Goal: Information Seeking & Learning: Check status

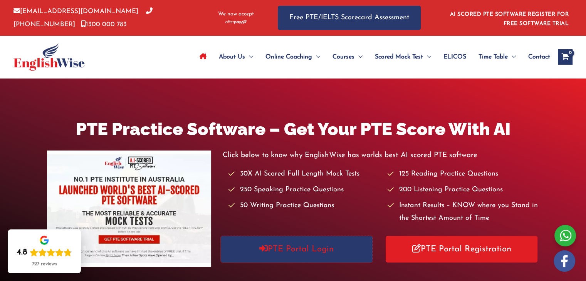
click at [317, 250] on link "PTE Portal Login" at bounding box center [297, 249] width 152 height 27
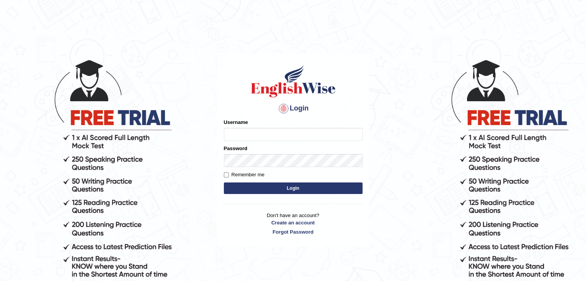
type input "Mannkang"
click at [284, 188] on button "Login" at bounding box center [293, 189] width 139 height 12
type input "Mannkang"
click at [282, 188] on button "Login" at bounding box center [293, 189] width 139 height 12
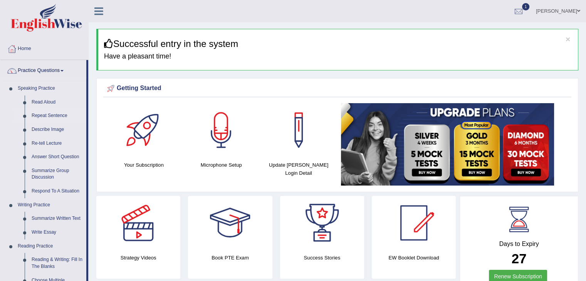
click at [39, 115] on link "Repeat Sentence" at bounding box center [57, 116] width 58 height 14
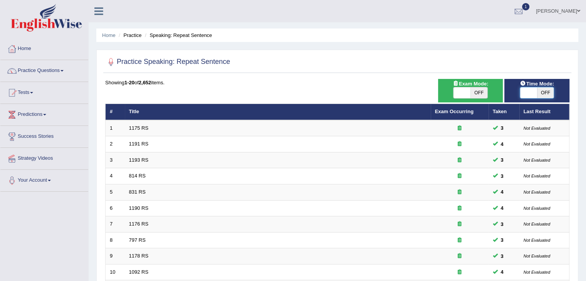
click at [520, 92] on span at bounding box center [528, 92] width 17 height 11
checkbox input "true"
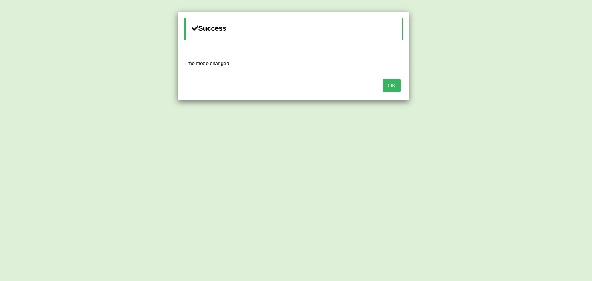
click at [397, 85] on button "OK" at bounding box center [392, 85] width 18 height 13
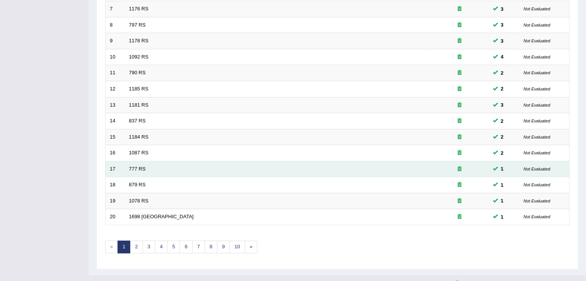
scroll to position [227, 0]
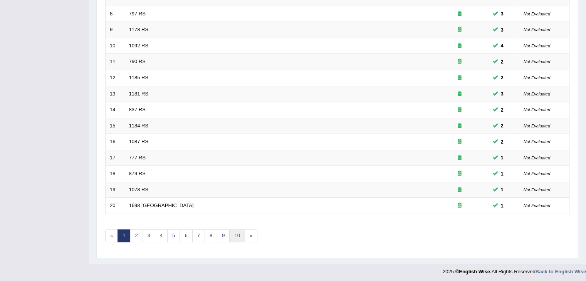
click at [232, 232] on link "10" at bounding box center [236, 236] width 15 height 13
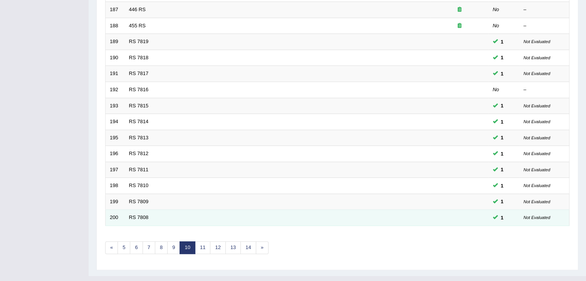
scroll to position [227, 0]
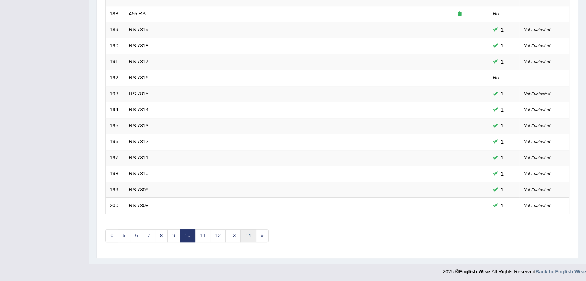
click at [244, 232] on link "14" at bounding box center [247, 236] width 15 height 13
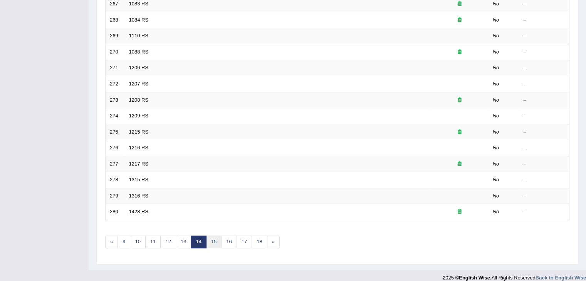
scroll to position [227, 0]
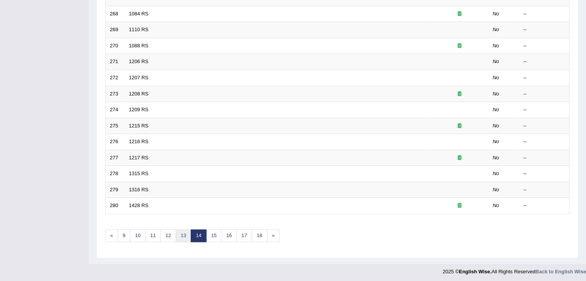
click at [181, 234] on link "13" at bounding box center [183, 236] width 15 height 13
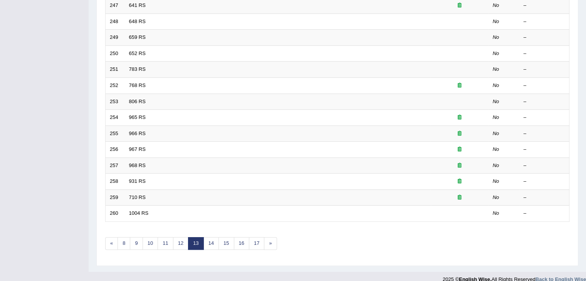
scroll to position [227, 0]
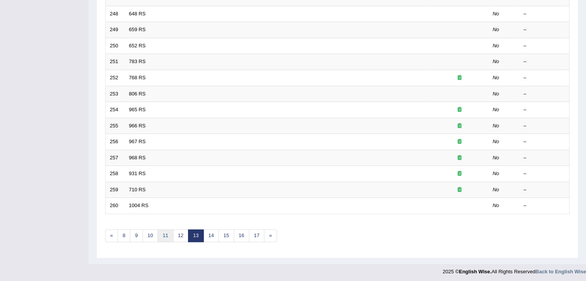
click at [166, 236] on link "11" at bounding box center [165, 236] width 15 height 13
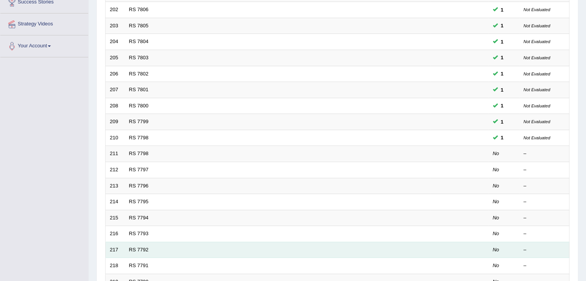
scroll to position [154, 0]
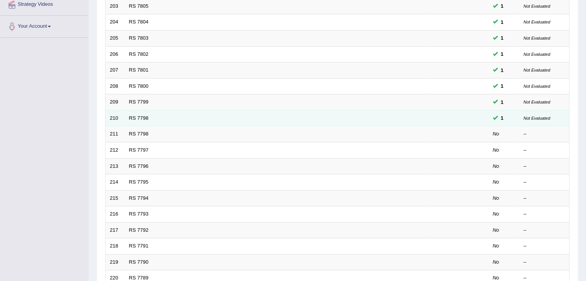
click at [129, 119] on td "RS 7798" at bounding box center [278, 118] width 306 height 16
click at [131, 116] on link "RS 7798" at bounding box center [139, 118] width 20 height 6
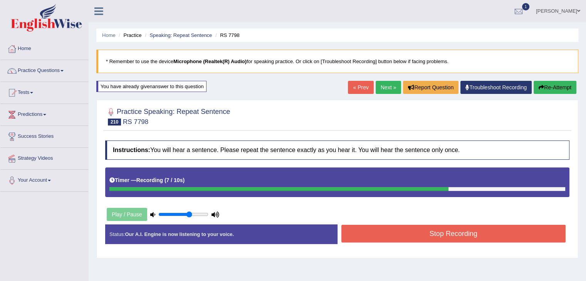
click at [528, 235] on button "Stop Recording" at bounding box center [453, 234] width 225 height 18
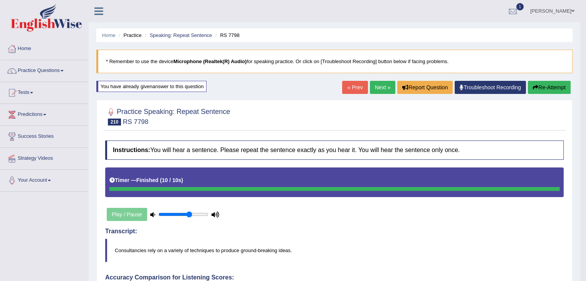
click at [379, 82] on link "Next »" at bounding box center [382, 87] width 25 height 13
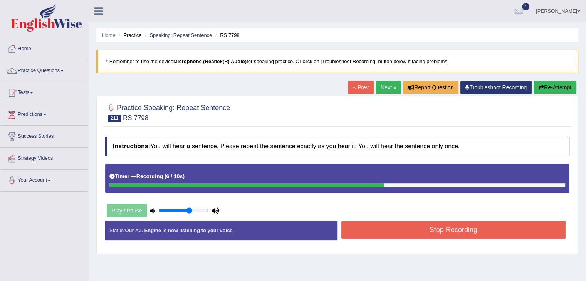
click at [445, 232] on button "Stop Recording" at bounding box center [453, 230] width 225 height 18
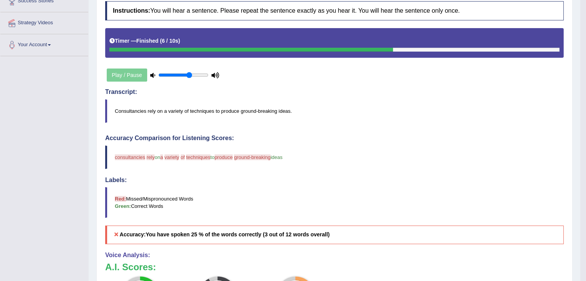
scroll to position [39, 0]
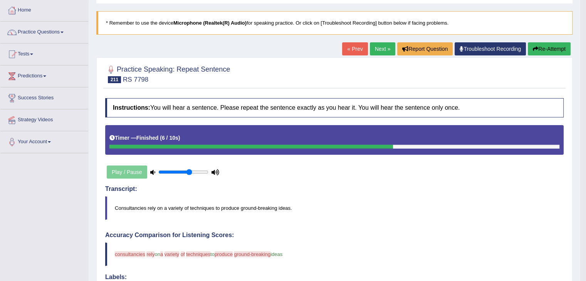
click at [385, 51] on link "Next »" at bounding box center [382, 48] width 25 height 13
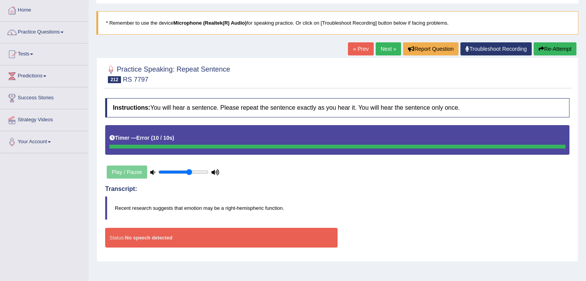
scroll to position [39, 0]
click at [553, 52] on button "Re-Attempt" at bounding box center [555, 48] width 43 height 13
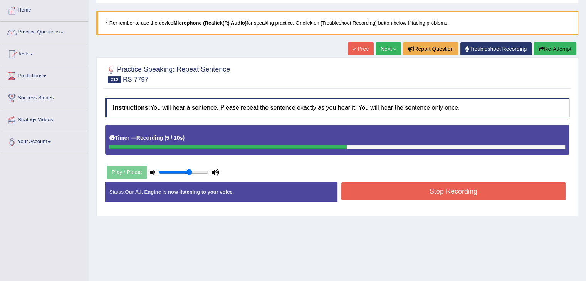
click at [482, 196] on button "Stop Recording" at bounding box center [453, 192] width 225 height 18
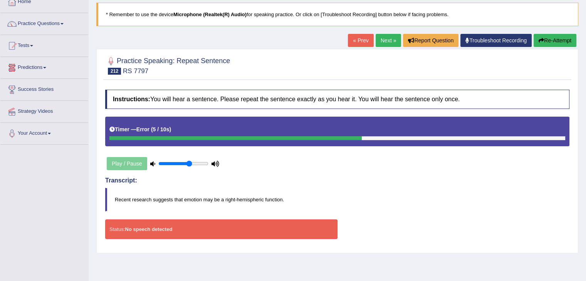
scroll to position [39, 0]
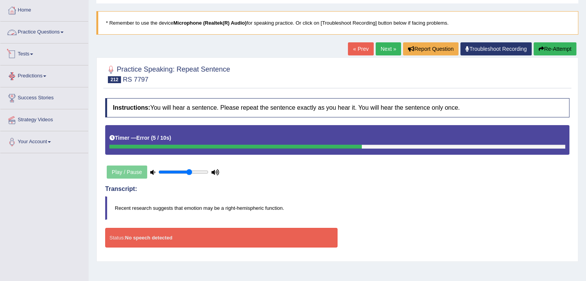
click at [22, 35] on link "Practice Questions" at bounding box center [44, 31] width 88 height 19
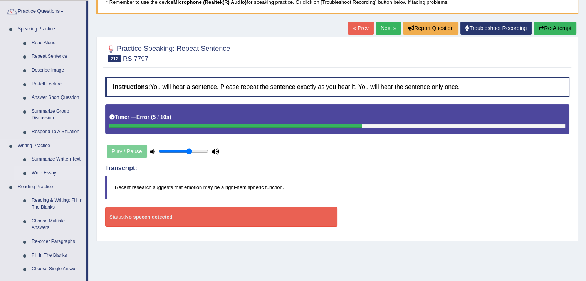
scroll to position [77, 0]
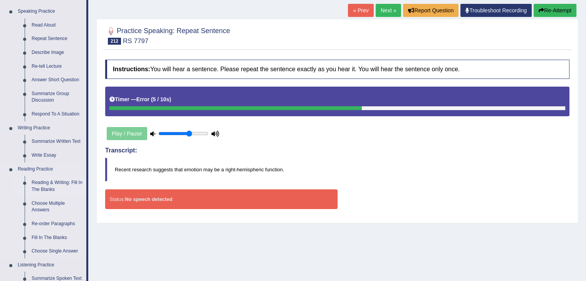
click at [55, 182] on link "Reading & Writing: Fill In The Blanks" at bounding box center [57, 186] width 58 height 20
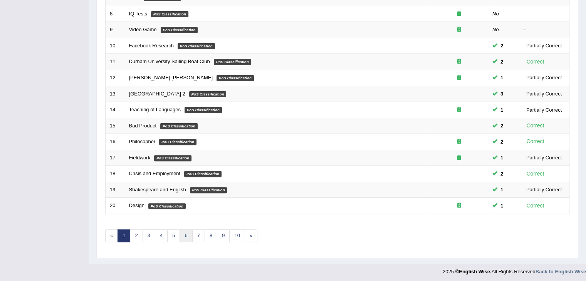
click at [184, 235] on link "6" at bounding box center [186, 236] width 13 height 13
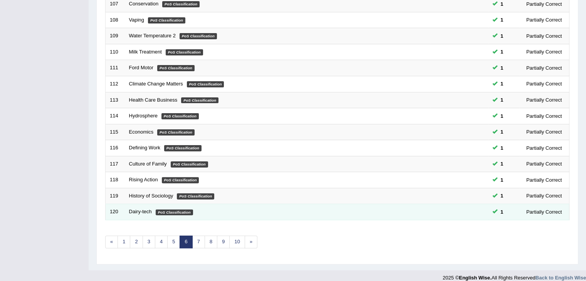
scroll to position [227, 0]
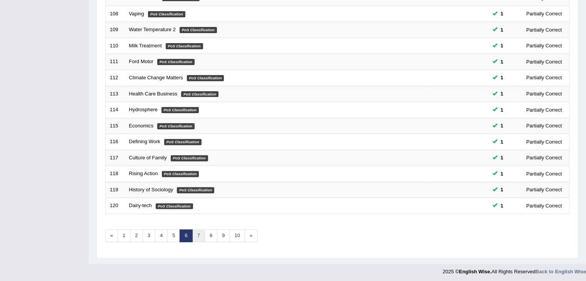
click at [195, 235] on link "7" at bounding box center [198, 236] width 13 height 13
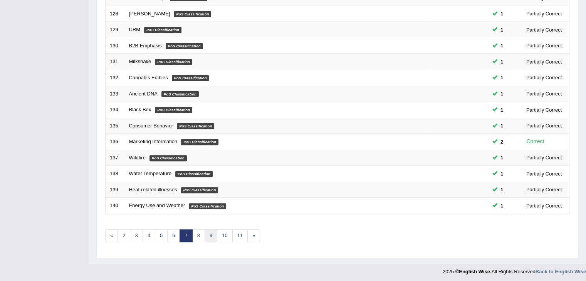
click at [205, 234] on link "9" at bounding box center [211, 236] width 13 height 13
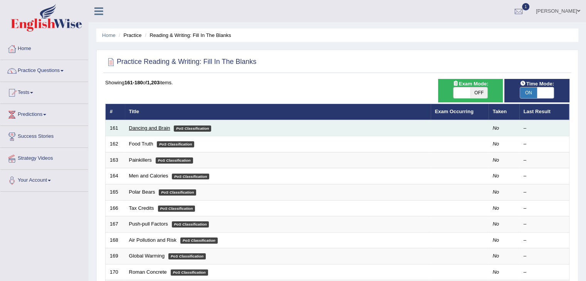
click at [146, 126] on link "Dancing and Brain" at bounding box center [149, 128] width 41 height 6
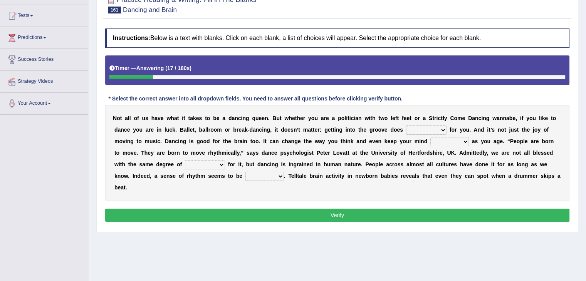
click at [440, 128] on select "wonders businesses researches customers" at bounding box center [426, 130] width 40 height 9
select select "wonders"
click at [406, 126] on select "wonders businesses researches customers" at bounding box center [426, 130] width 40 height 9
click at [466, 139] on select "closed sharp blank clean" at bounding box center [449, 141] width 39 height 9
select select "clean"
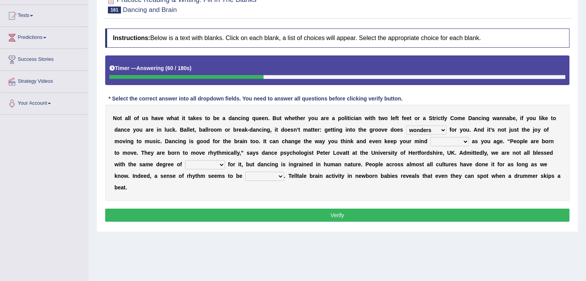
click at [430, 137] on select "closed sharp blank clean" at bounding box center [449, 141] width 39 height 9
click at [207, 165] on select "success risk uncertainty talent" at bounding box center [205, 164] width 40 height 9
select select "talent"
click at [185, 160] on select "success risk uncertainty talent" at bounding box center [205, 164] width 40 height 9
click at [265, 175] on select "initiative indicative inmate innate" at bounding box center [264, 176] width 39 height 9
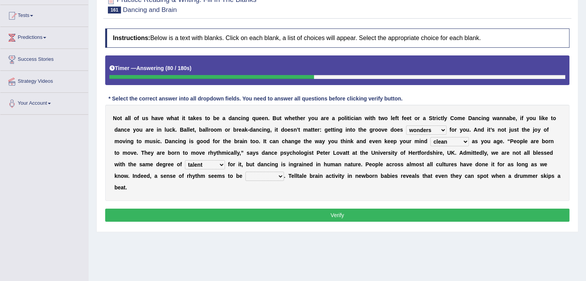
select select "initiative"
click at [245, 172] on select "initiative indicative inmate innate" at bounding box center [264, 176] width 39 height 9
click at [289, 209] on button "Verify" at bounding box center [337, 215] width 464 height 13
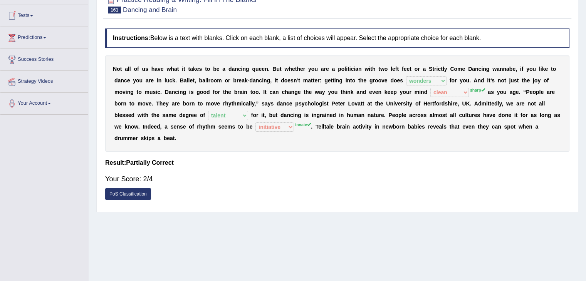
click at [32, 15] on span at bounding box center [31, 16] width 3 height 2
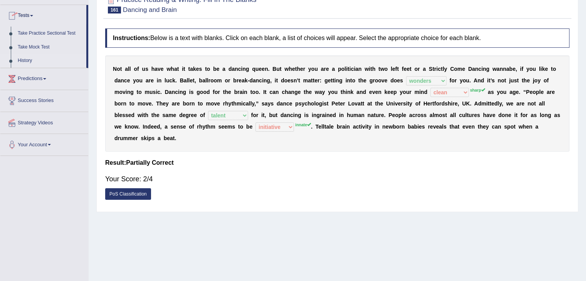
click at [24, 61] on link "History" at bounding box center [50, 61] width 72 height 14
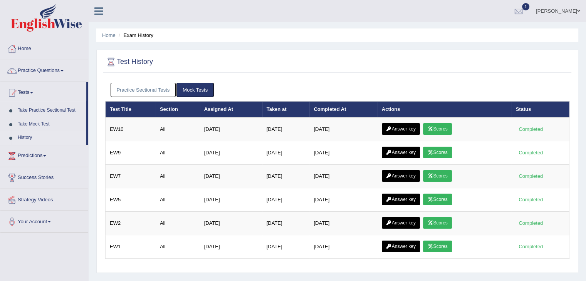
click at [138, 89] on link "Practice Sectional Tests" at bounding box center [144, 90] width 66 height 14
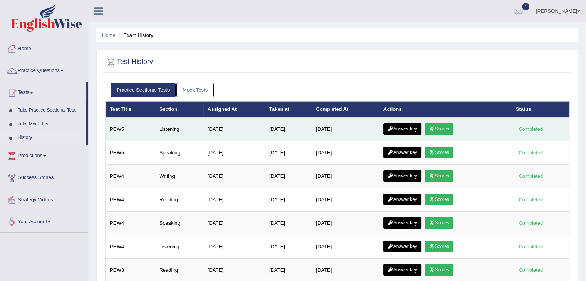
click at [445, 131] on link "Scores" at bounding box center [439, 129] width 29 height 12
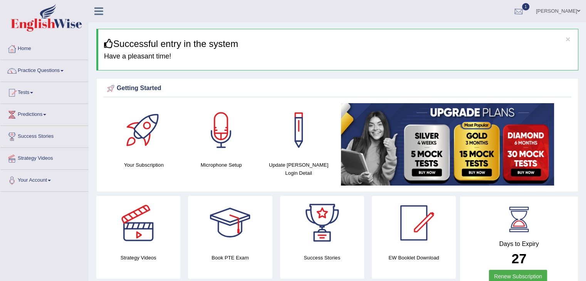
click at [524, 14] on div at bounding box center [519, 12] width 12 height 12
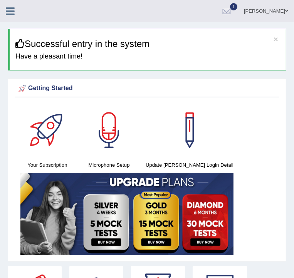
click at [12, 8] on icon at bounding box center [10, 11] width 9 height 10
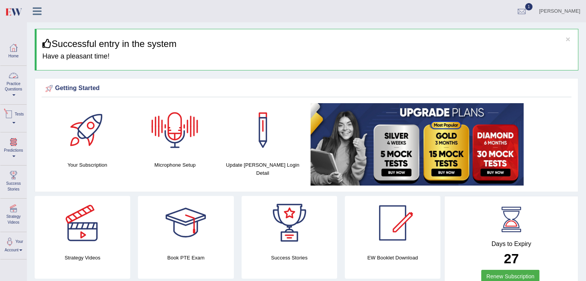
click at [10, 87] on link "Practice Questions" at bounding box center [13, 84] width 26 height 36
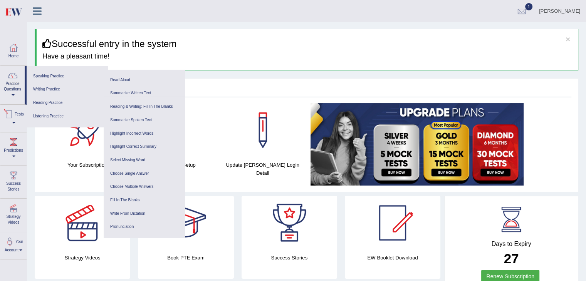
click at [14, 112] on div at bounding box center [9, 115] width 12 height 12
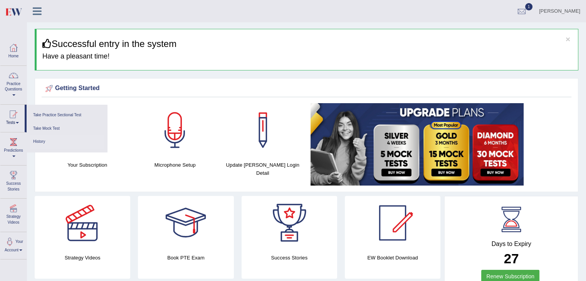
click at [43, 142] on link "History" at bounding box center [66, 141] width 73 height 13
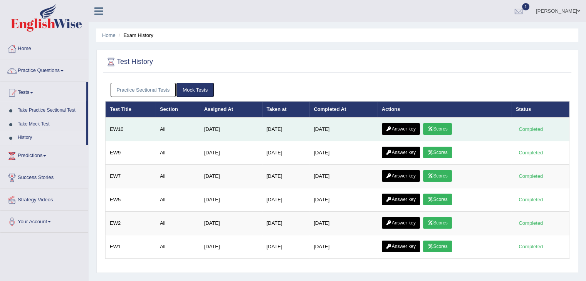
click at [445, 128] on link "Scores" at bounding box center [437, 129] width 29 height 12
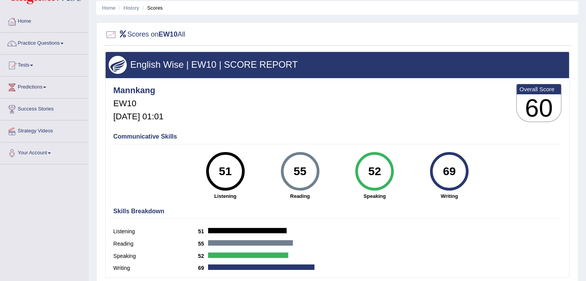
scroll to position [39, 0]
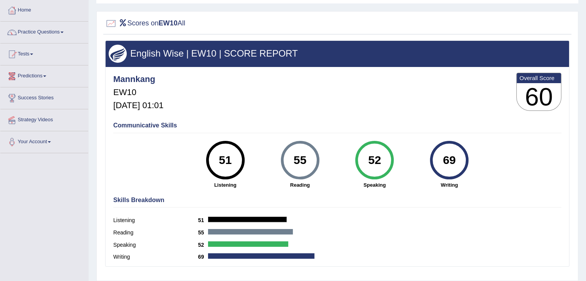
click at [30, 52] on link "Tests" at bounding box center [44, 53] width 88 height 19
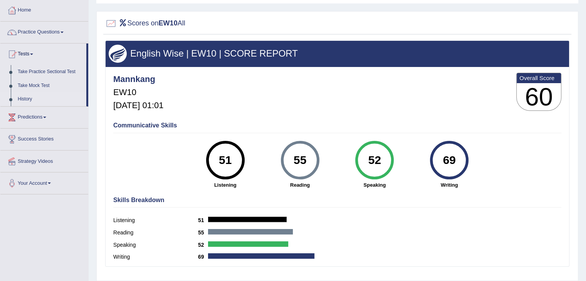
click at [27, 97] on link "History" at bounding box center [50, 99] width 72 height 14
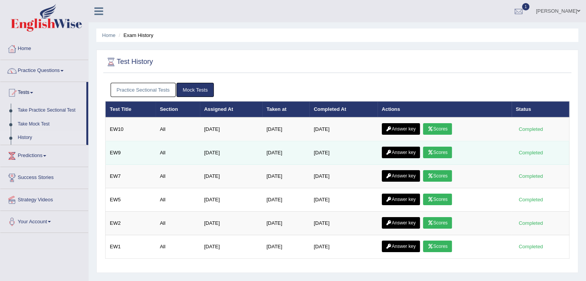
click at [445, 151] on link "Scores" at bounding box center [437, 153] width 29 height 12
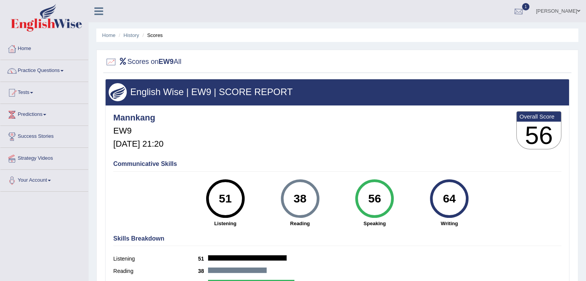
click at [524, 14] on div at bounding box center [519, 12] width 12 height 12
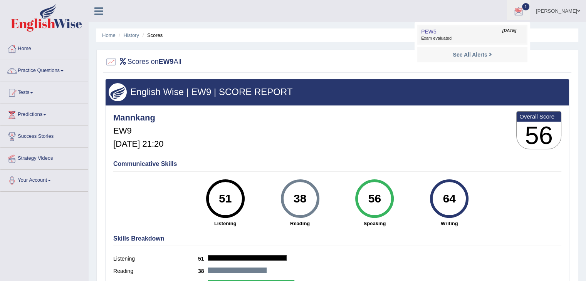
click at [521, 36] on span "Exam evaluated" at bounding box center [472, 38] width 103 height 6
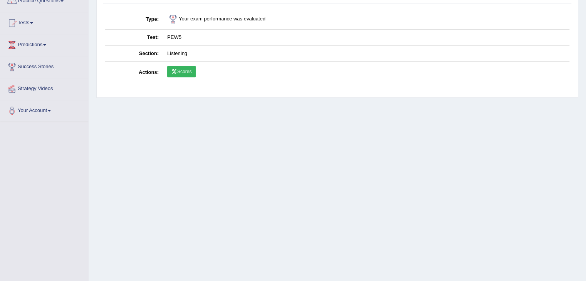
scroll to position [77, 0]
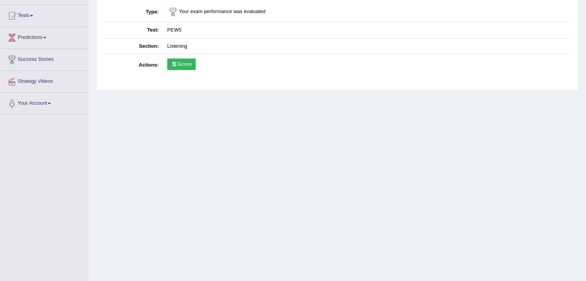
click at [194, 66] on link "Scores" at bounding box center [181, 65] width 29 height 12
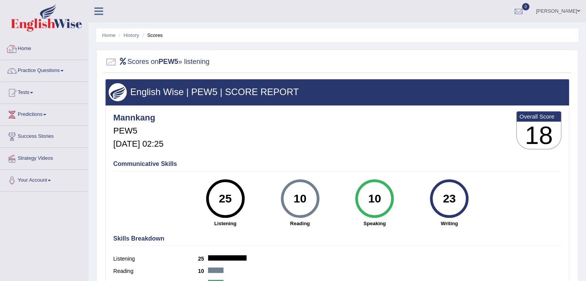
click at [23, 49] on link "Home" at bounding box center [44, 47] width 88 height 19
